Goal: Information Seeking & Learning: Learn about a topic

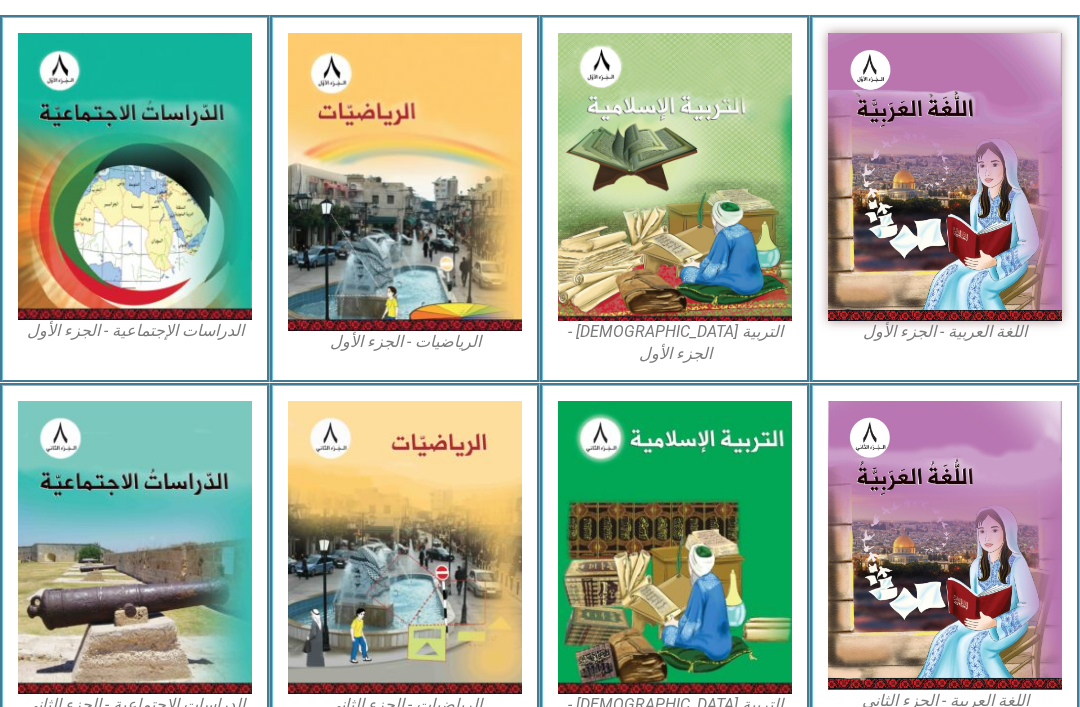
scroll to position [553, 0]
click at [670, 106] on img at bounding box center [675, 177] width 234 height 288
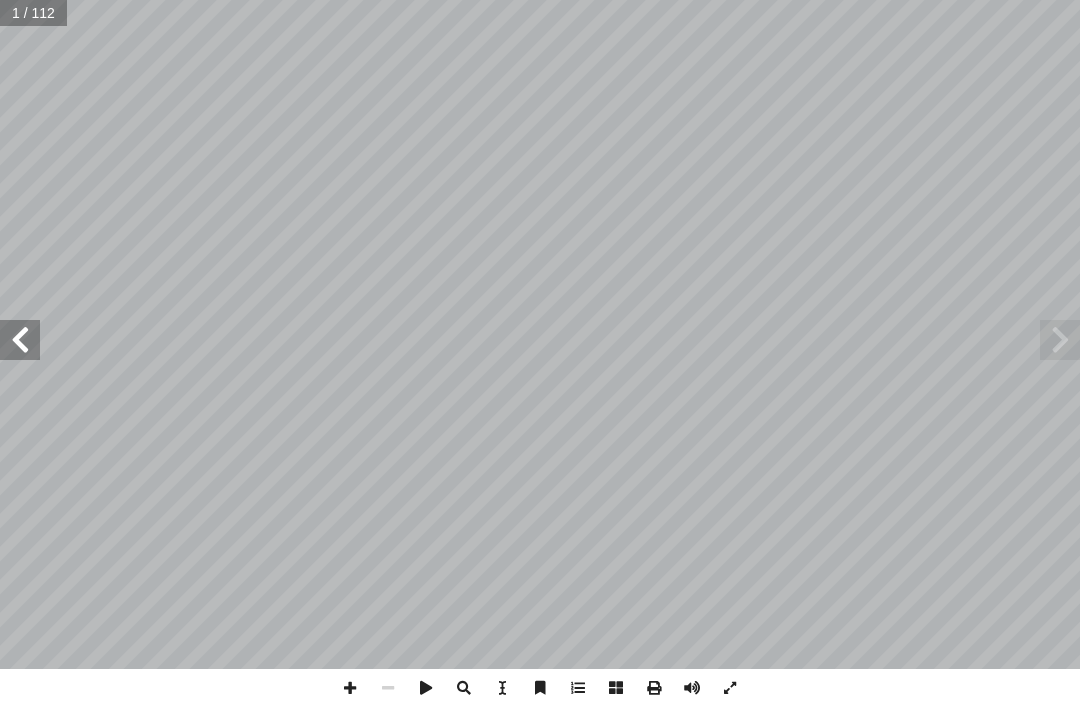
click at [1066, 320] on span at bounding box center [1060, 340] width 40 height 40
click at [1042, 331] on span at bounding box center [1060, 340] width 40 height 40
click at [1048, 343] on span at bounding box center [1060, 340] width 40 height 40
click at [1049, 335] on span at bounding box center [1060, 340] width 40 height 40
click at [4, 359] on span at bounding box center [20, 340] width 40 height 40
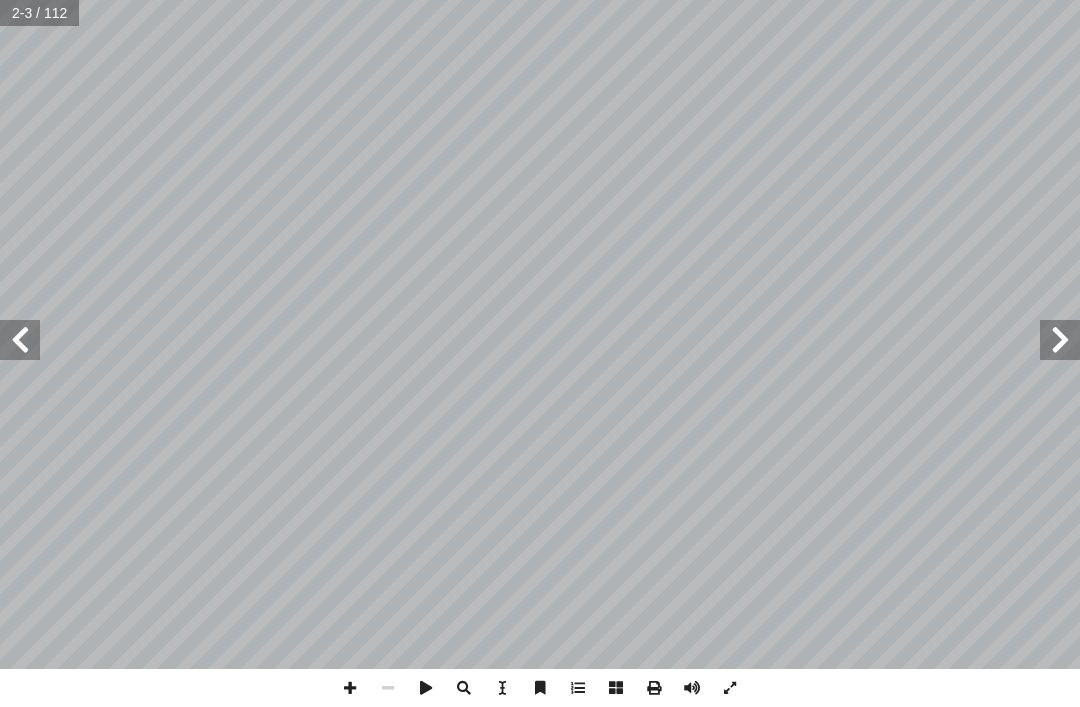
click at [34, 337] on span at bounding box center [20, 340] width 40 height 40
click at [33, 335] on span at bounding box center [20, 340] width 40 height 40
click at [1040, 333] on span at bounding box center [1060, 340] width 40 height 40
click at [39, 340] on span at bounding box center [20, 340] width 40 height 40
click at [14, 334] on span at bounding box center [20, 340] width 40 height 40
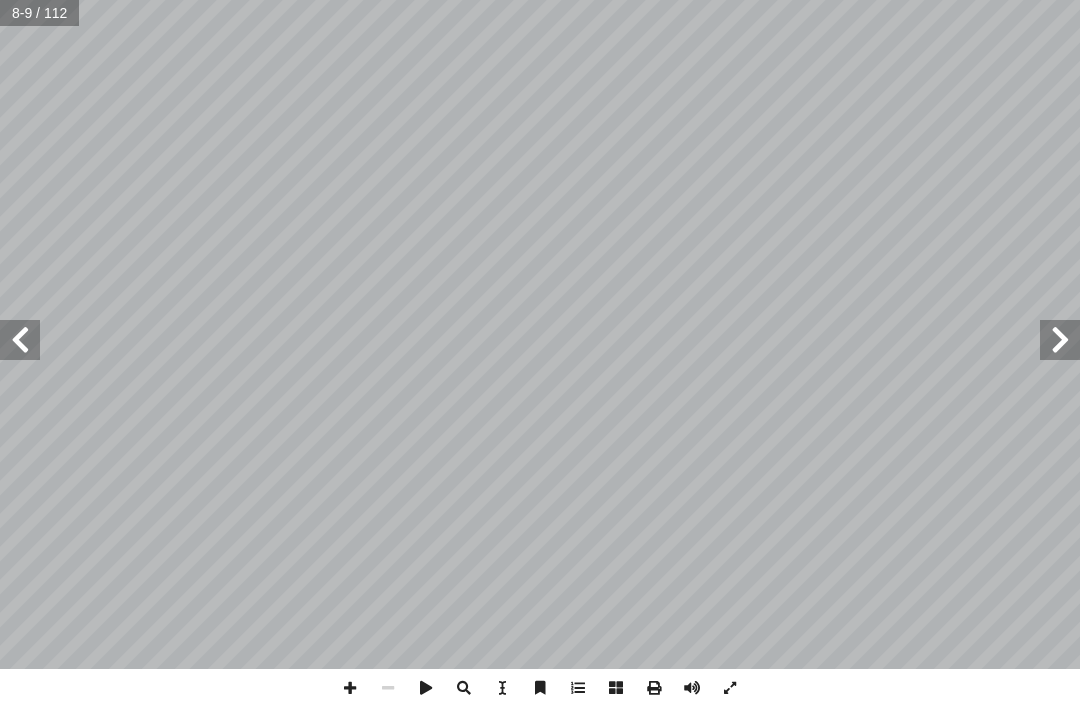
click at [1052, 326] on span at bounding box center [1060, 340] width 40 height 40
click at [38, 334] on span at bounding box center [20, 340] width 40 height 40
click at [39, 339] on span at bounding box center [20, 340] width 40 height 40
click at [26, 340] on span at bounding box center [20, 340] width 40 height 40
click at [1046, 331] on span at bounding box center [1060, 340] width 40 height 40
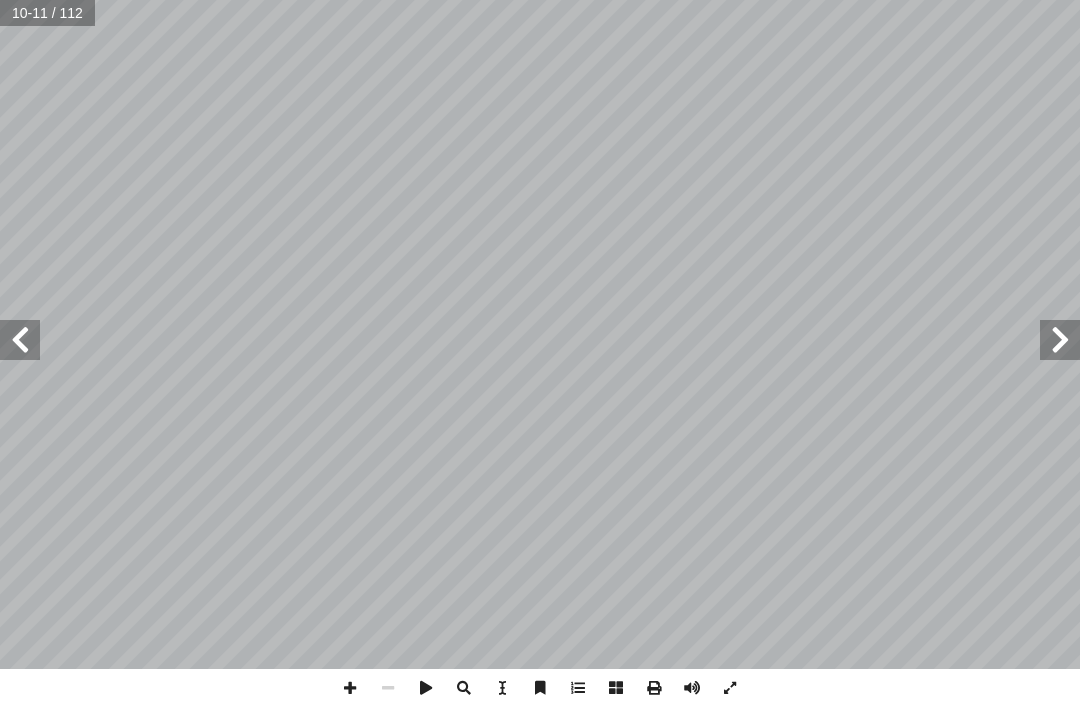
click at [1072, 340] on span at bounding box center [1060, 340] width 40 height 40
click at [33, 342] on span at bounding box center [20, 340] width 40 height 40
click at [38, 328] on span at bounding box center [20, 340] width 40 height 40
click at [1048, 326] on span at bounding box center [1060, 340] width 40 height 40
